Goal: Transaction & Acquisition: Obtain resource

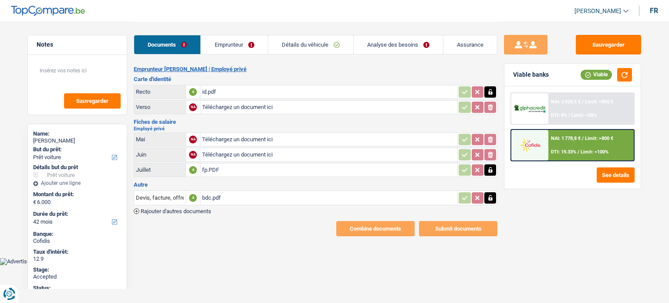
select select "car"
select select "42"
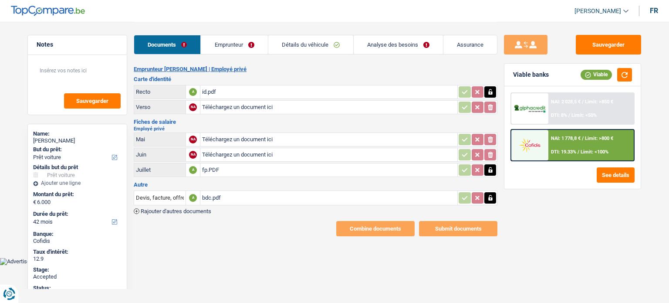
select select "car"
click at [396, 42] on link "Analyse des besoins" at bounding box center [398, 44] width 89 height 19
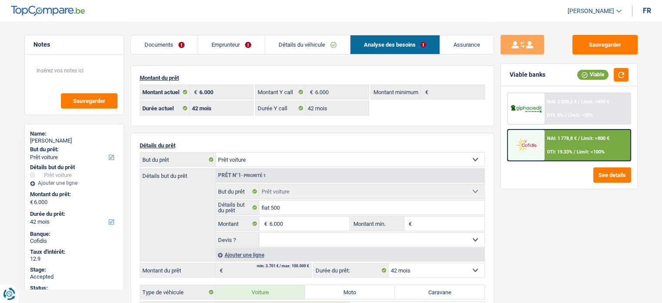
click at [578, 149] on span "Limit: <100%" at bounding box center [591, 152] width 28 height 6
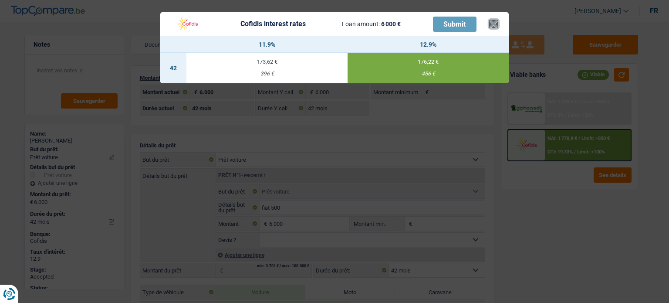
click at [493, 27] on button "×" at bounding box center [493, 24] width 9 height 9
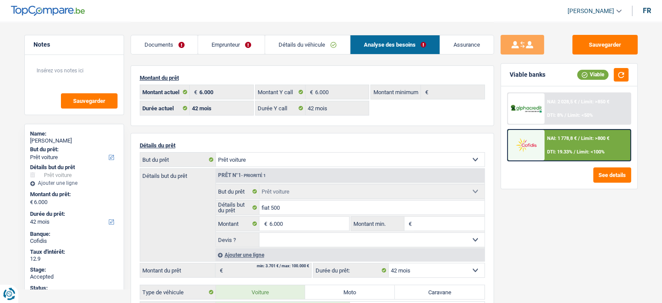
click at [501, 163] on div "Viable banks Viable NAI: 2 028,5 € / Limit: >850 € DTI: 8% / Limit: <50% NAI: 1…" at bounding box center [569, 126] width 137 height 126
click at [451, 266] on select "12 mois 18 mois 24 mois 30 mois 36 mois 42 mois Sélectionner une option" at bounding box center [437, 270] width 96 height 14
select select "36"
click at [389, 263] on select "12 mois 18 mois 24 mois 30 mois 36 mois 42 mois Sélectionner une option" at bounding box center [437, 270] width 96 height 14
select select "36"
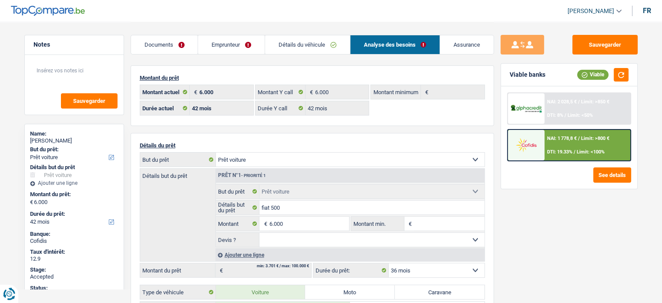
select select "36"
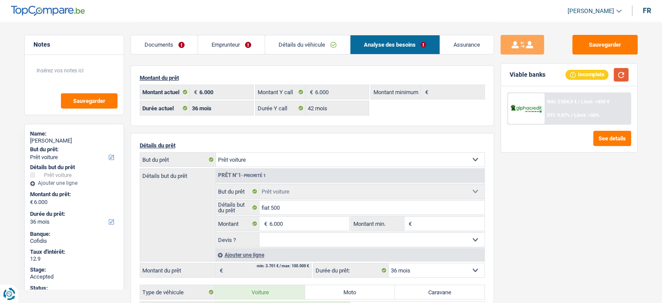
click at [620, 74] on button "button" at bounding box center [621, 74] width 15 height 13
click at [550, 193] on div "Sauvegarder Viable banks Incomplete NAI: 2 004,9 € / Limit: >850 € DTI: 9.07% /…" at bounding box center [569, 162] width 150 height 254
